Goal: Transaction & Acquisition: Purchase product/service

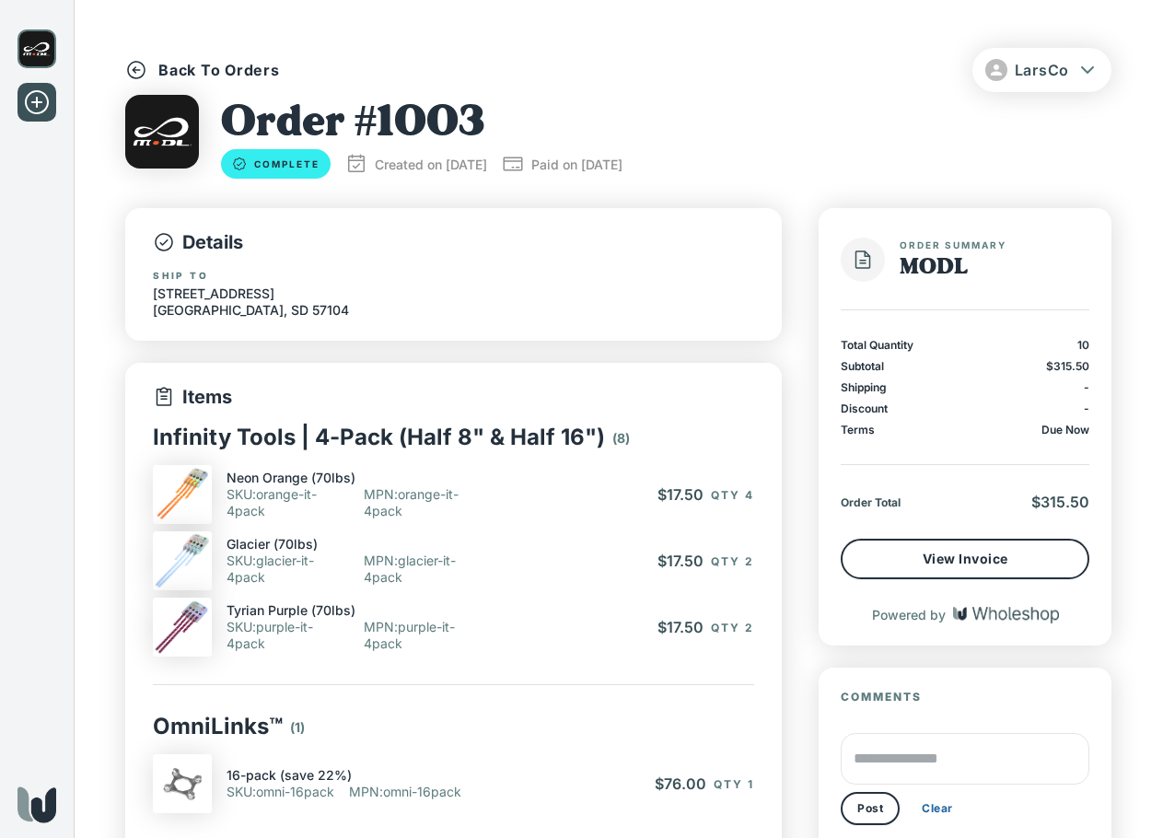
click at [45, 50] on img at bounding box center [36, 48] width 39 height 39
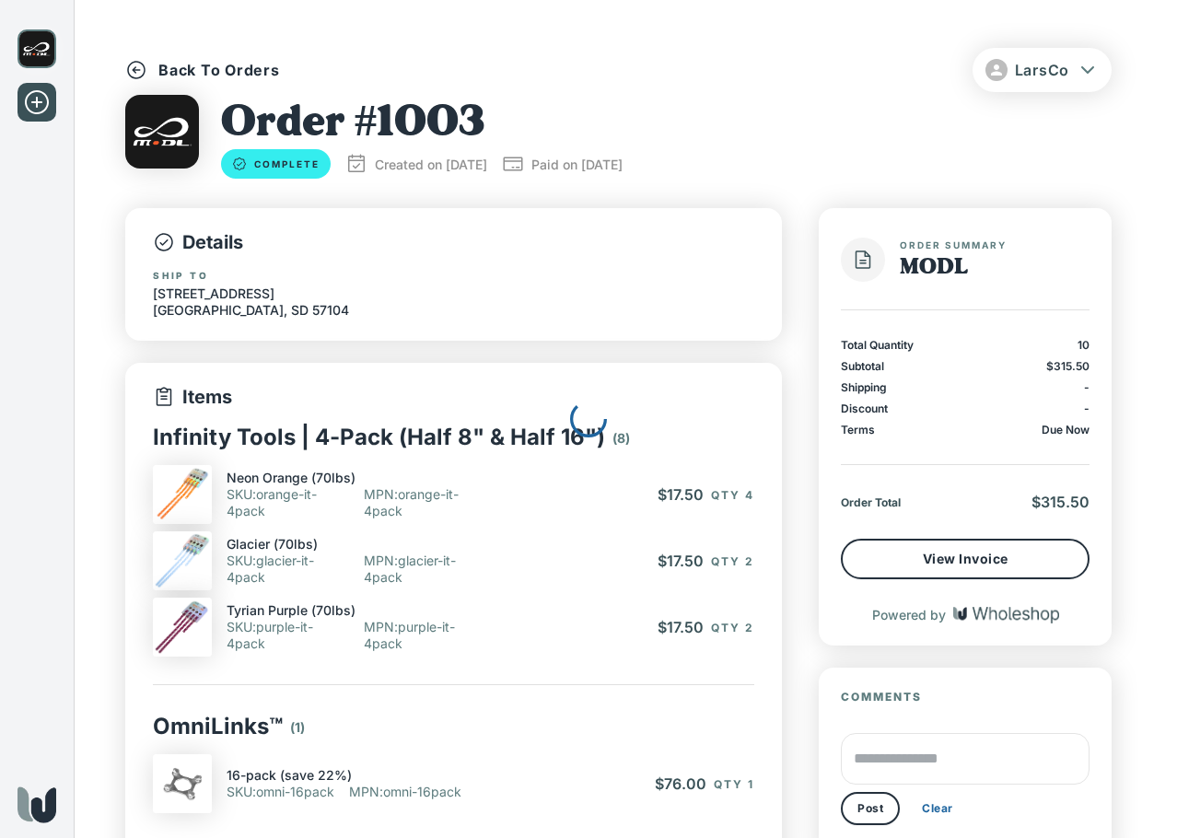
click at [215, 72] on div at bounding box center [588, 419] width 1177 height 838
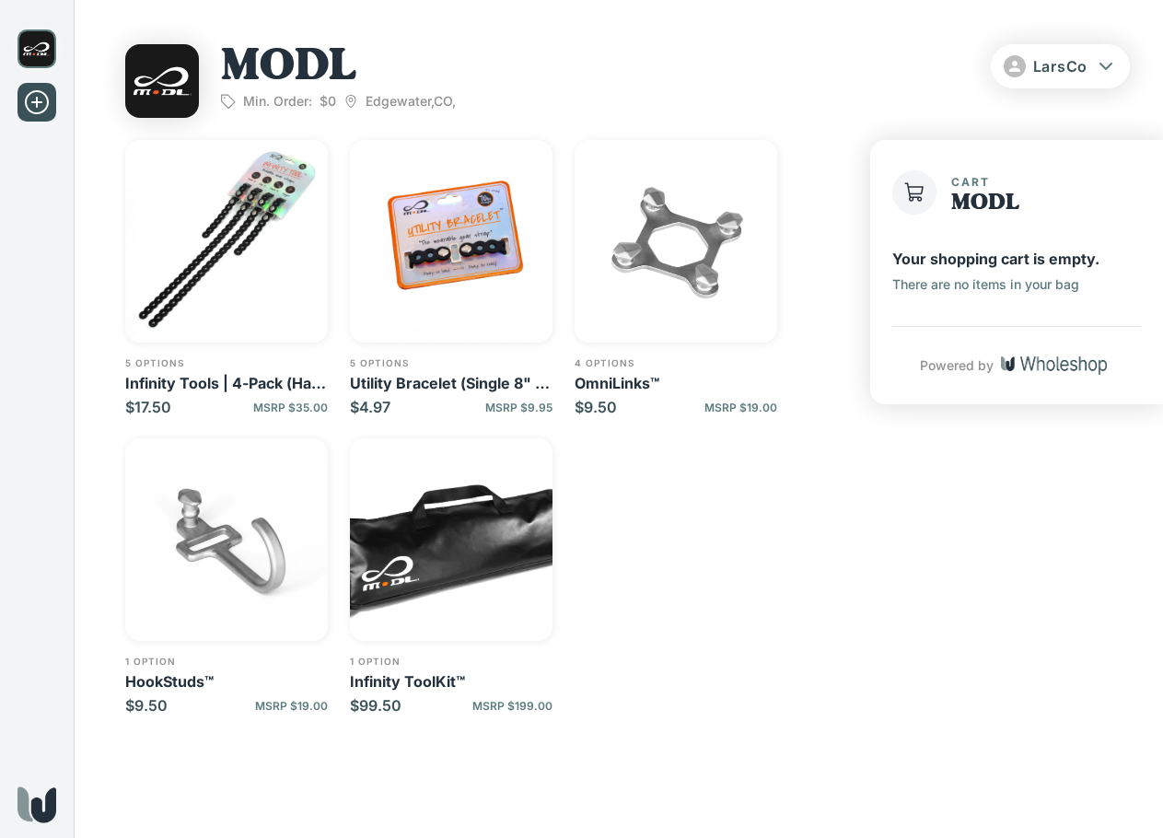
click at [393, 684] on p "Infinity ToolKit™" at bounding box center [451, 681] width 203 height 18
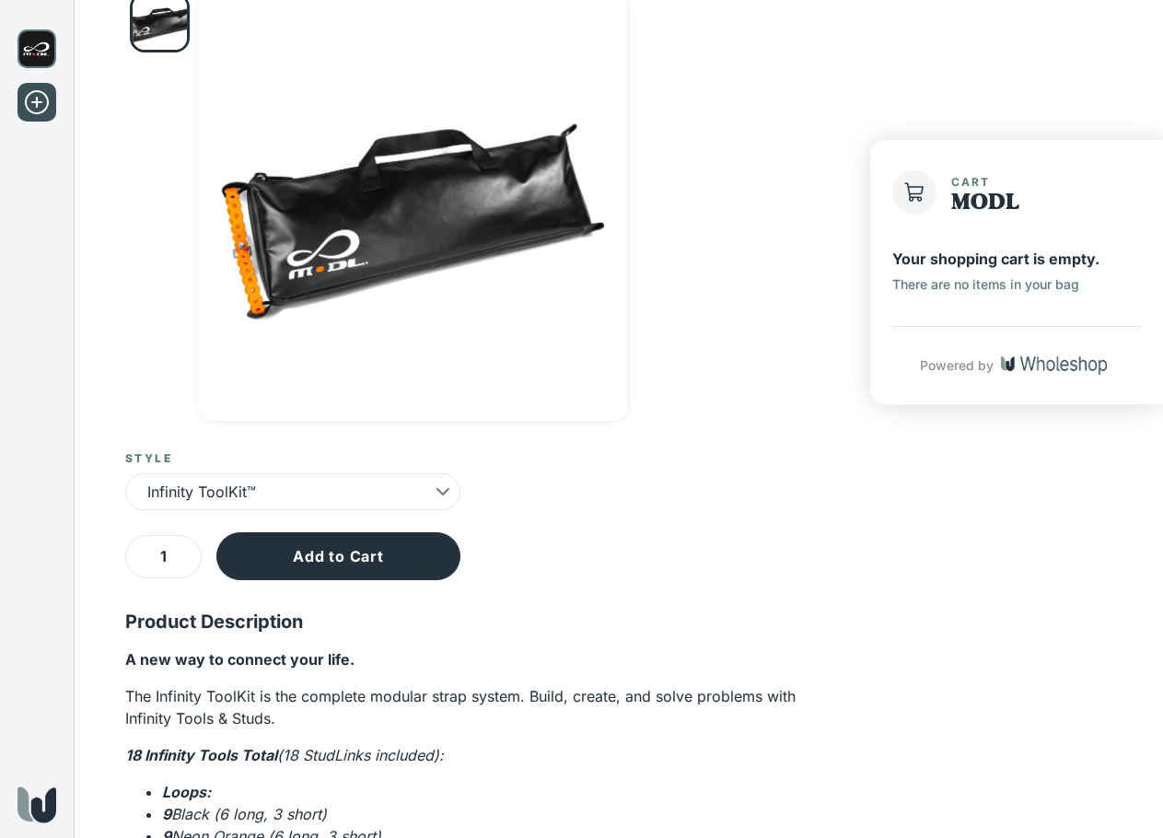
scroll to position [184, 0]
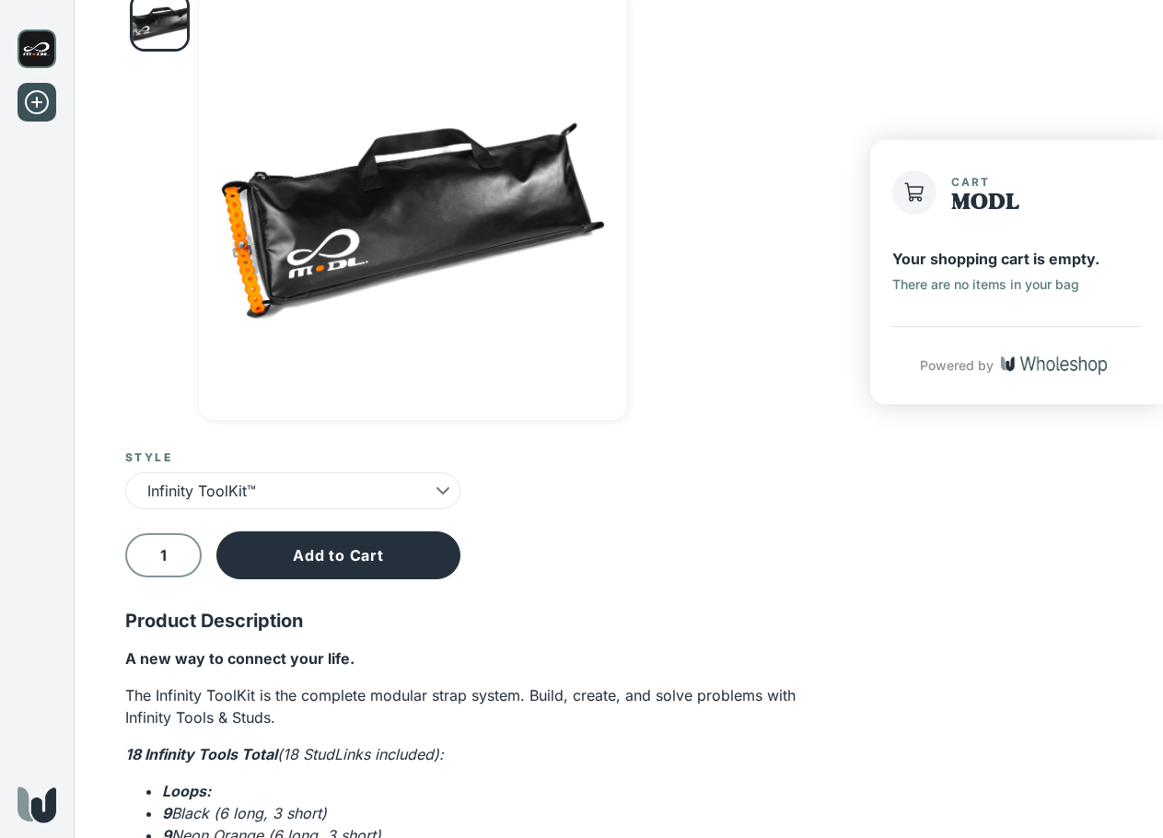
drag, startPoint x: 171, startPoint y: 548, endPoint x: 145, endPoint y: 548, distance: 26.7
click at [145, 548] on input "1" at bounding box center [163, 555] width 76 height 43
type input "2"
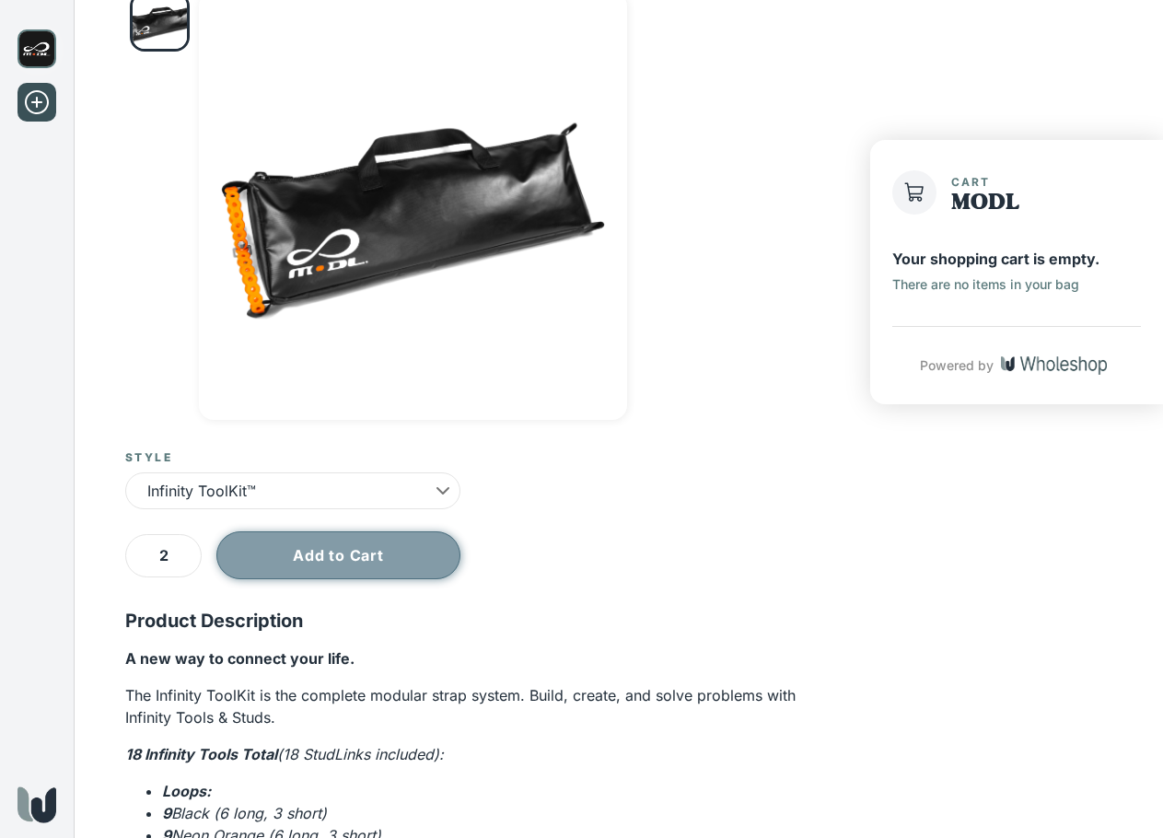
click at [343, 548] on button "Add to Cart" at bounding box center [338, 555] width 244 height 48
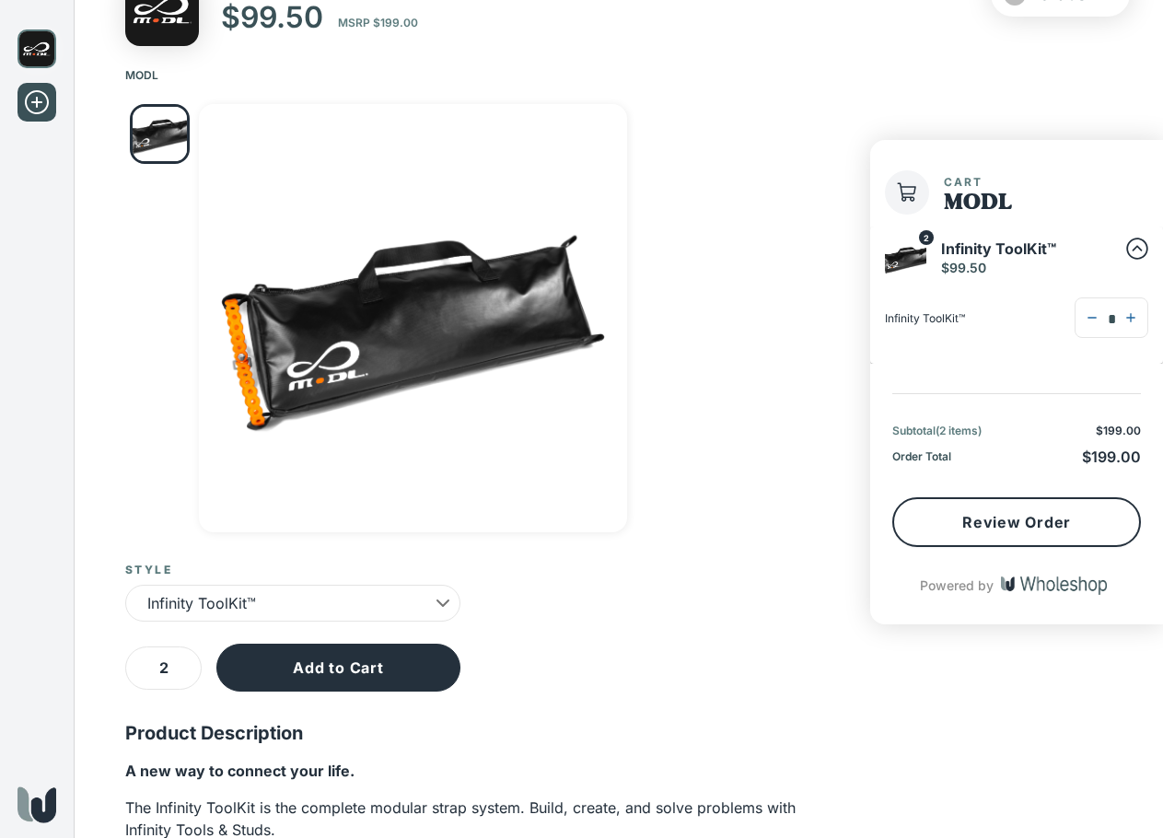
scroll to position [0, 0]
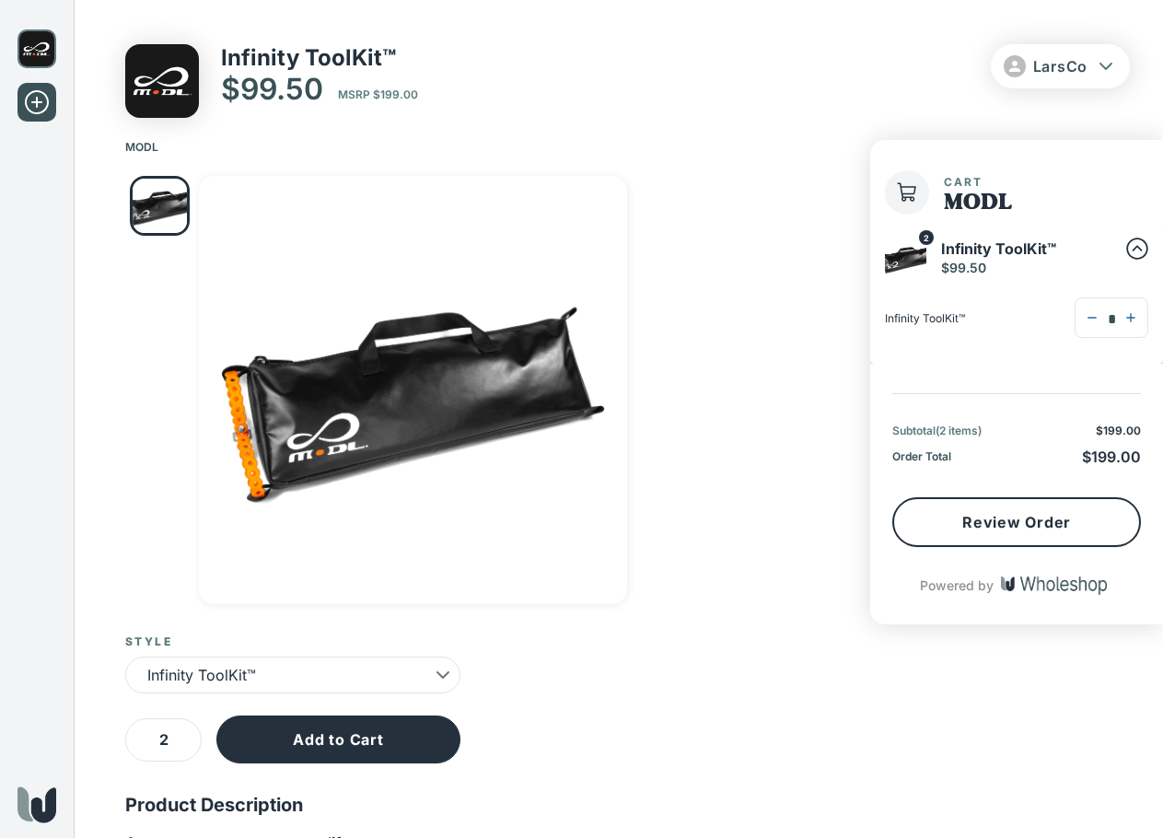
click at [40, 46] on img at bounding box center [36, 48] width 39 height 39
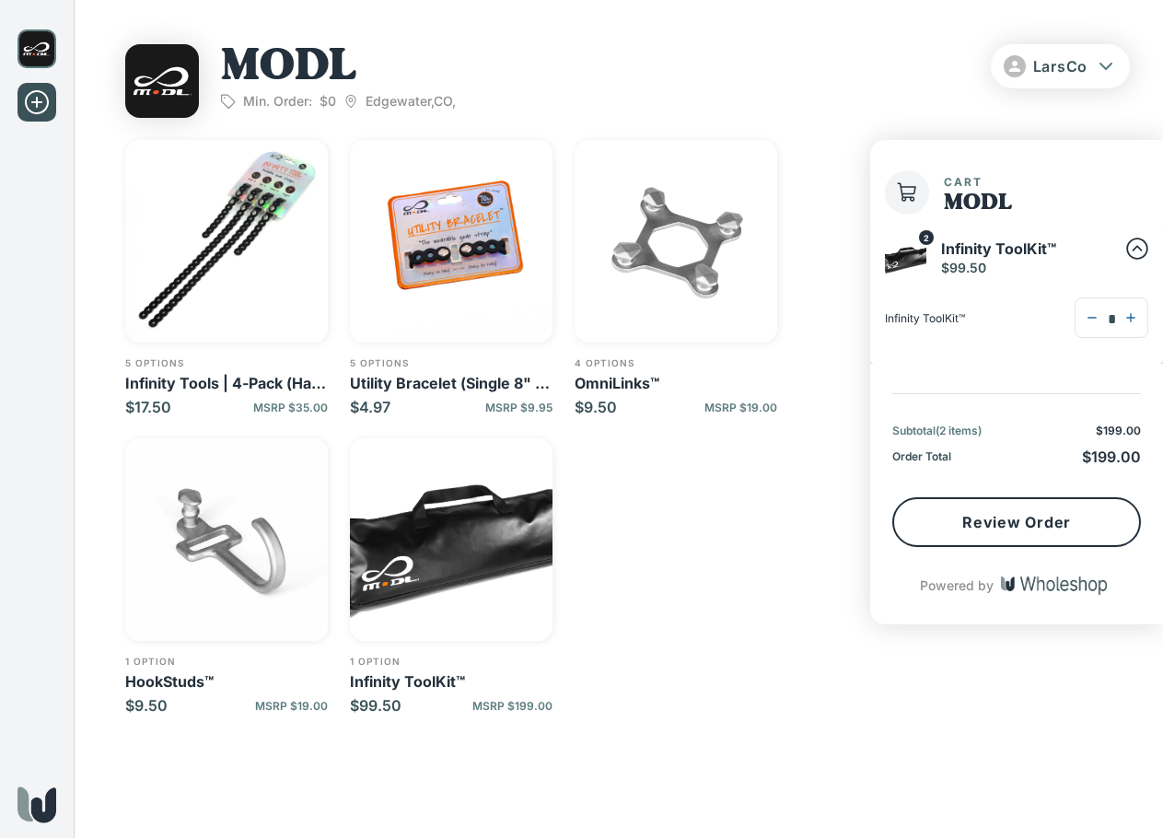
click at [225, 379] on p "Infinity Tools | 4-Pack (Half 8" & Half 16")" at bounding box center [226, 383] width 203 height 18
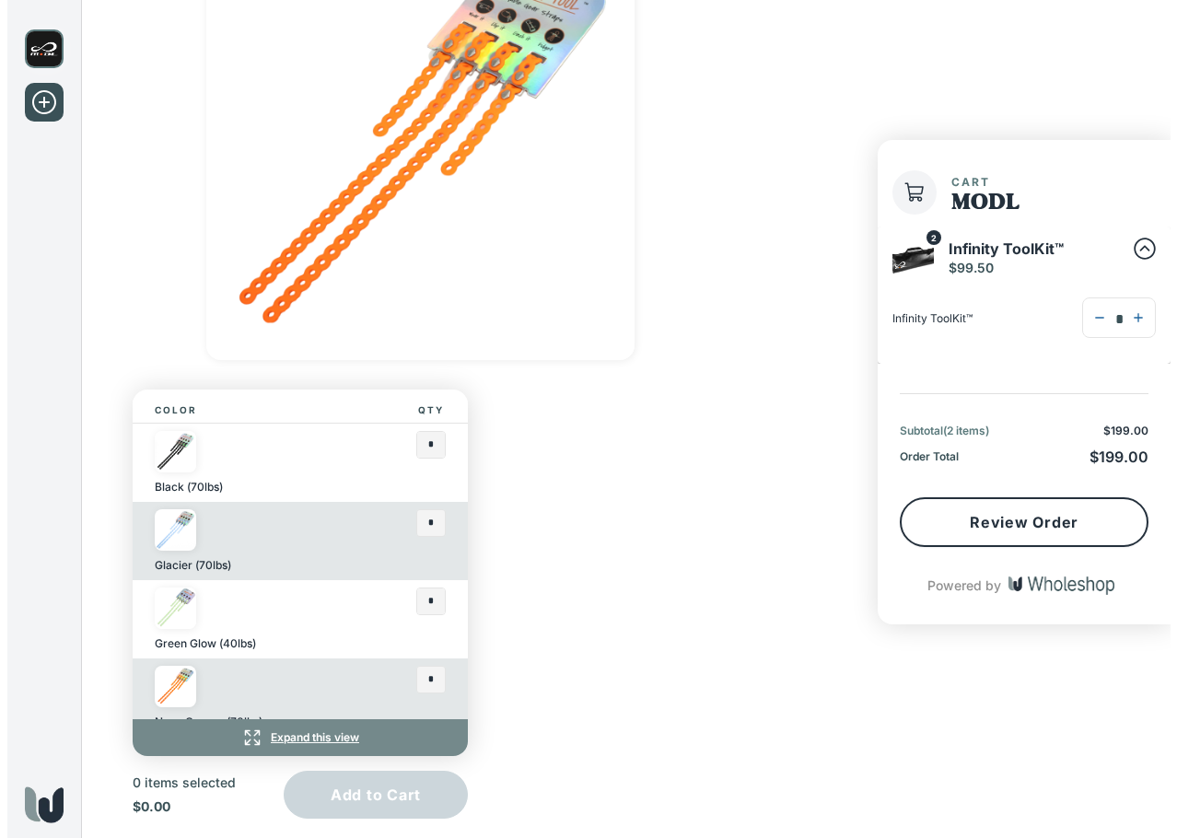
scroll to position [276, 0]
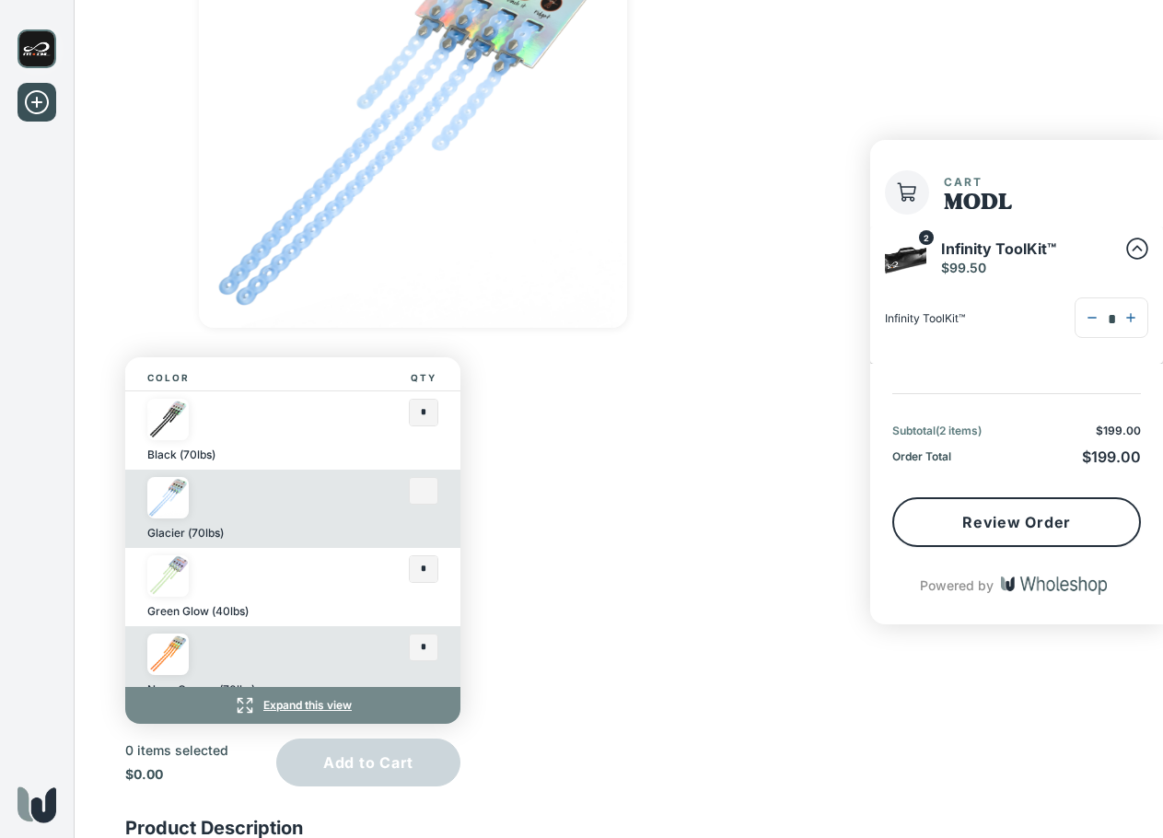
drag, startPoint x: 412, startPoint y: 492, endPoint x: 397, endPoint y: 492, distance: 14.7
click at [410, 492] on input "text" at bounding box center [424, 491] width 28 height 26
type input "*"
click at [413, 641] on input "text" at bounding box center [424, 648] width 28 height 26
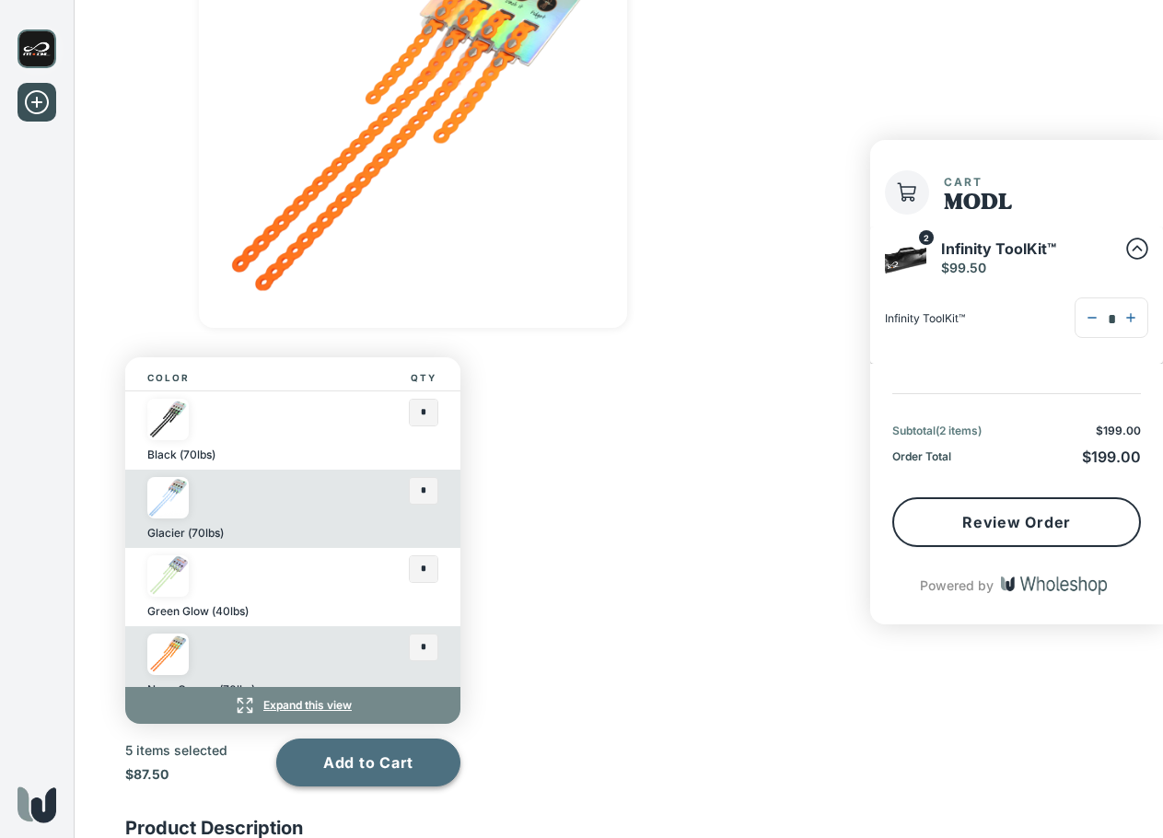
type input "*"
click at [416, 765] on button "Add to Cart" at bounding box center [368, 763] width 184 height 48
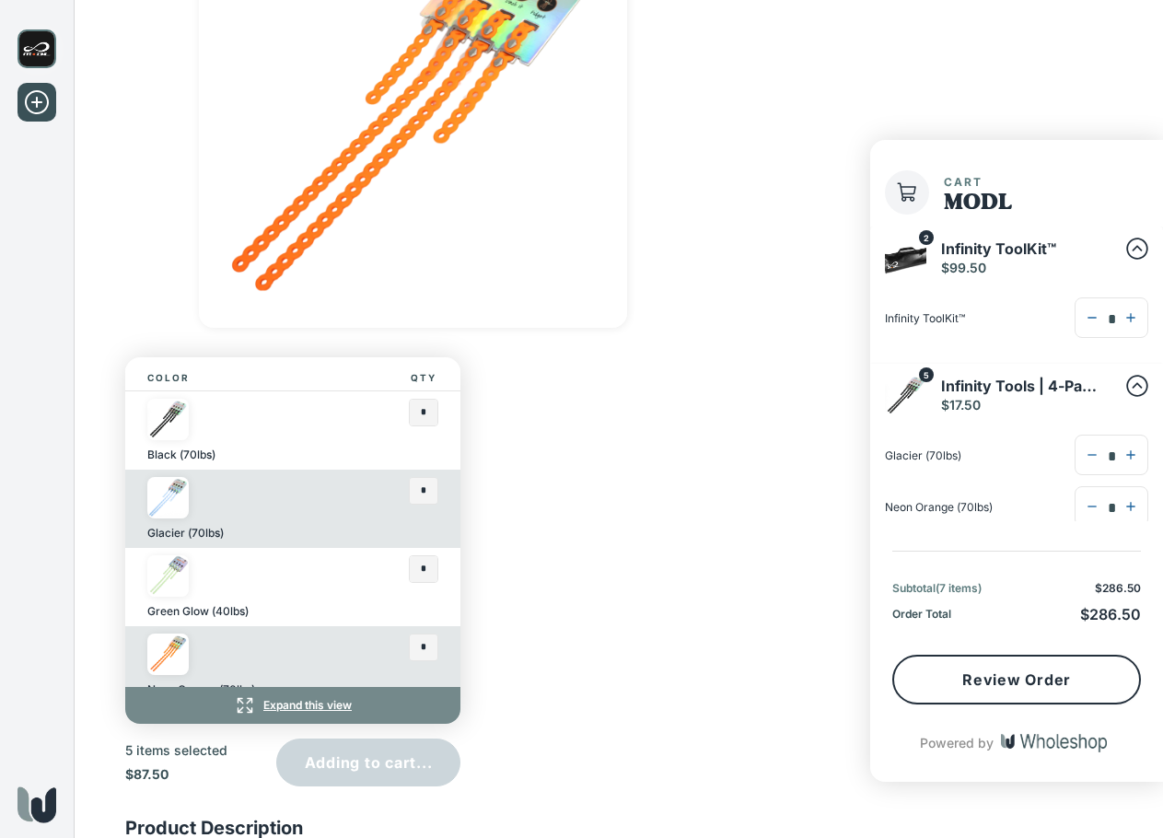
type input "*"
click at [1024, 677] on button "Review Order" at bounding box center [1016, 680] width 249 height 50
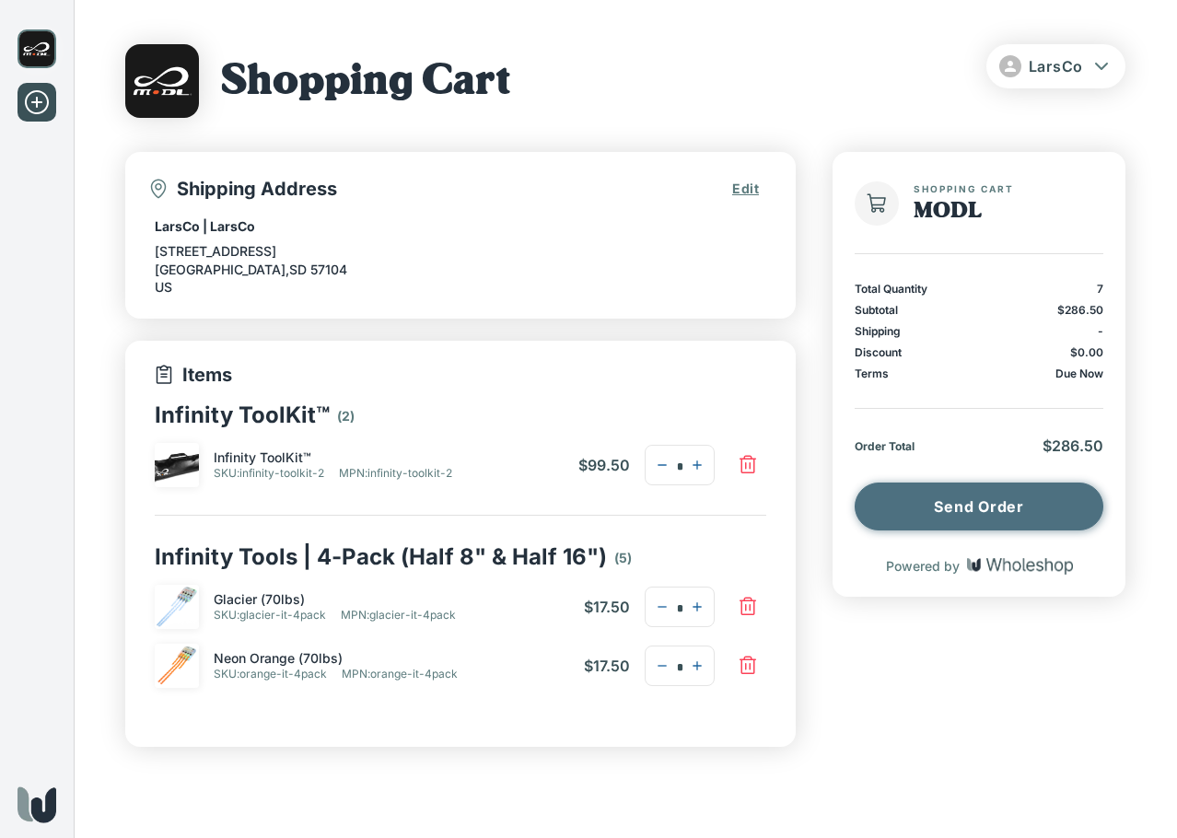
click at [957, 506] on button "Send Order" at bounding box center [979, 507] width 249 height 48
